Goal: Use online tool/utility: Utilize a website feature to perform a specific function

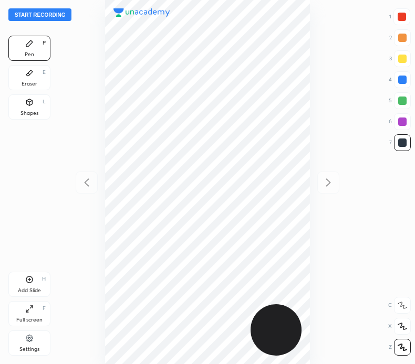
scroll to position [364, 247]
click at [60, 13] on button "Start recording" at bounding box center [39, 14] width 63 height 13
drag, startPoint x: 404, startPoint y: 79, endPoint x: 390, endPoint y: 78, distance: 14.7
click at [404, 80] on div at bounding box center [402, 80] width 8 height 8
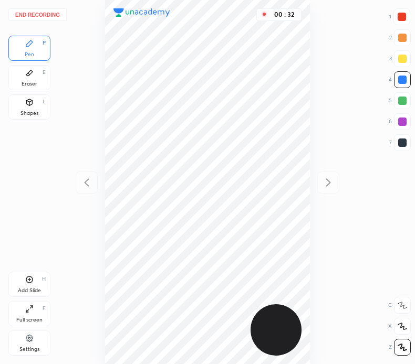
drag, startPoint x: 402, startPoint y: 119, endPoint x: 393, endPoint y: 119, distance: 8.4
click at [401, 119] on div at bounding box center [402, 122] width 8 height 8
click at [314, 79] on div "00 : 51" at bounding box center [207, 182] width 247 height 364
click at [42, 13] on button "End recording" at bounding box center [37, 14] width 58 height 13
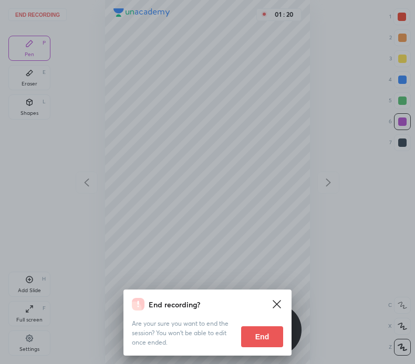
click at [268, 332] on button "End" at bounding box center [262, 337] width 42 height 21
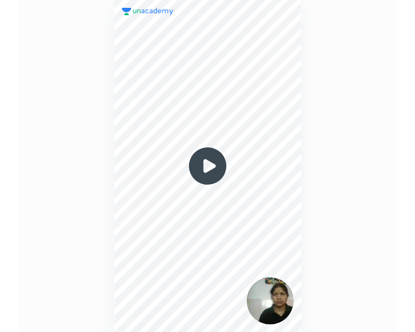
scroll to position [52180, 52266]
